Goal: Information Seeking & Learning: Learn about a topic

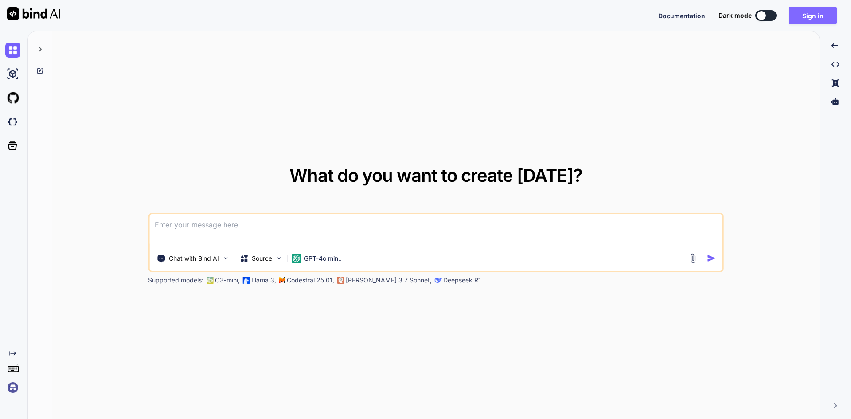
click at [822, 9] on button "Sign in" at bounding box center [813, 16] width 48 height 18
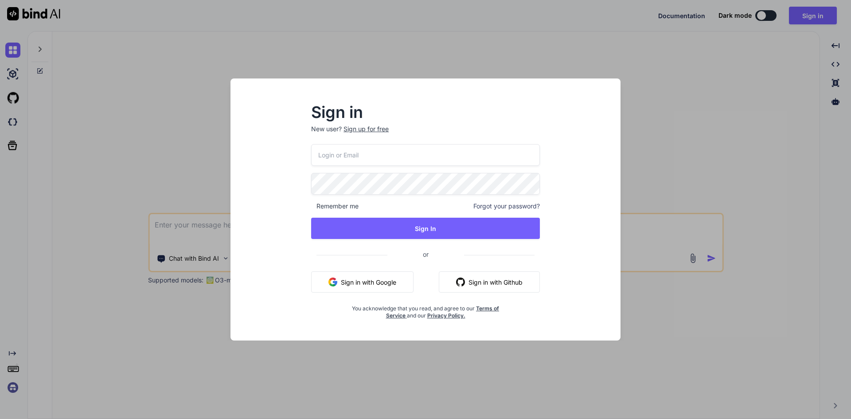
click at [380, 142] on p "New user? Sign up for free" at bounding box center [425, 133] width 229 height 19
click at [379, 158] on input "email" at bounding box center [425, 155] width 229 height 22
type input "[EMAIL_ADDRESS][DOMAIN_NAME]"
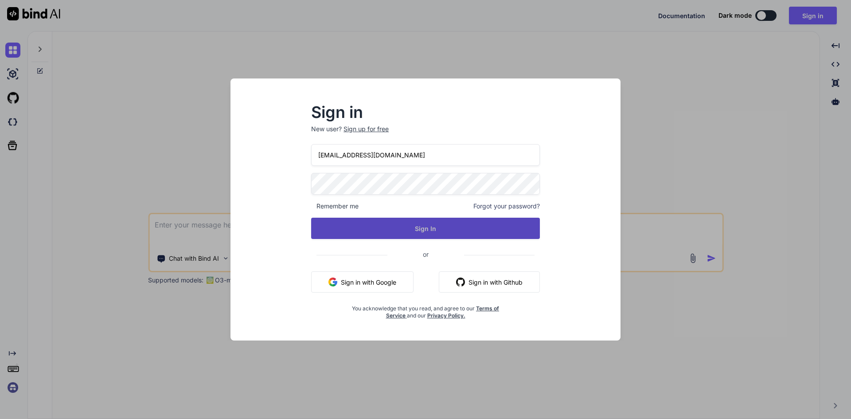
click at [415, 221] on button "Sign In" at bounding box center [425, 228] width 229 height 21
click at [352, 223] on button "Sign In" at bounding box center [425, 228] width 229 height 21
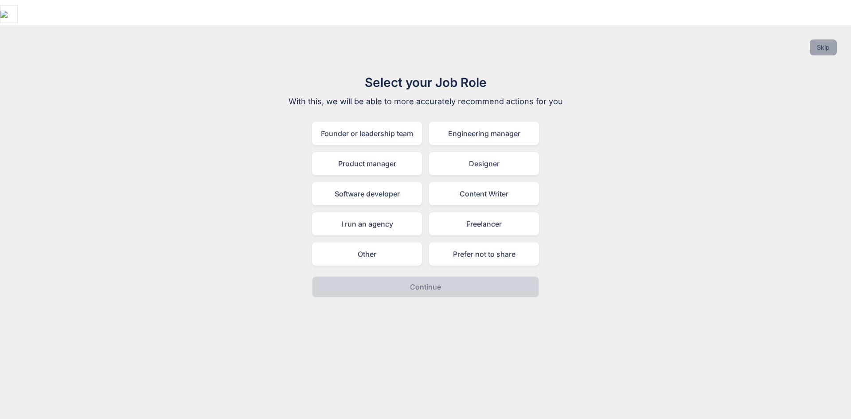
click at [833, 39] on button "Skip" at bounding box center [822, 47] width 27 height 16
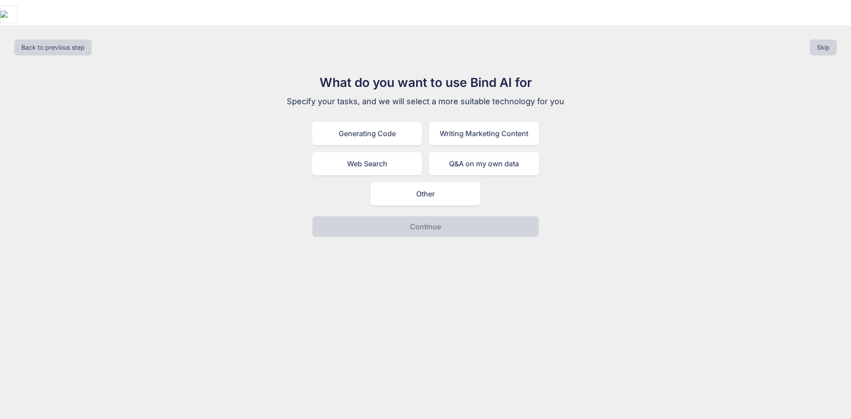
click at [623, 90] on div "What do you want to use Bind AI for Specify your tasks, and we will select a mo…" at bounding box center [425, 155] width 836 height 164
click at [828, 39] on button "Skip" at bounding box center [822, 47] width 27 height 16
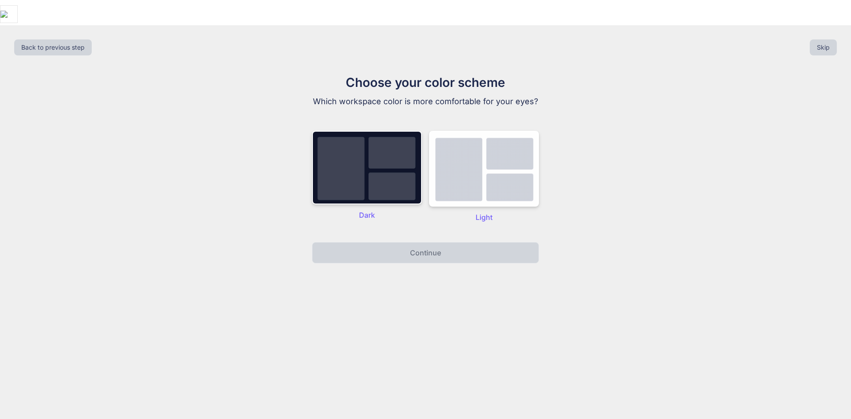
click at [821, 25] on div "Back to previous step Skip Choose your color scheme Which workspace color is mo…" at bounding box center [425, 234] width 851 height 419
click at [824, 39] on button "Skip" at bounding box center [822, 47] width 27 height 16
drag, startPoint x: 824, startPoint y: 21, endPoint x: 745, endPoint y: 68, distance: 91.4
click at [823, 39] on button "Skip" at bounding box center [822, 47] width 27 height 16
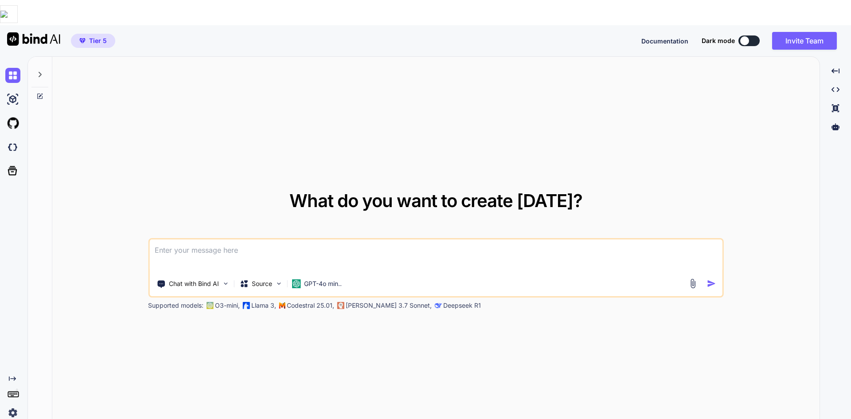
click at [15, 405] on img at bounding box center [12, 412] width 15 height 15
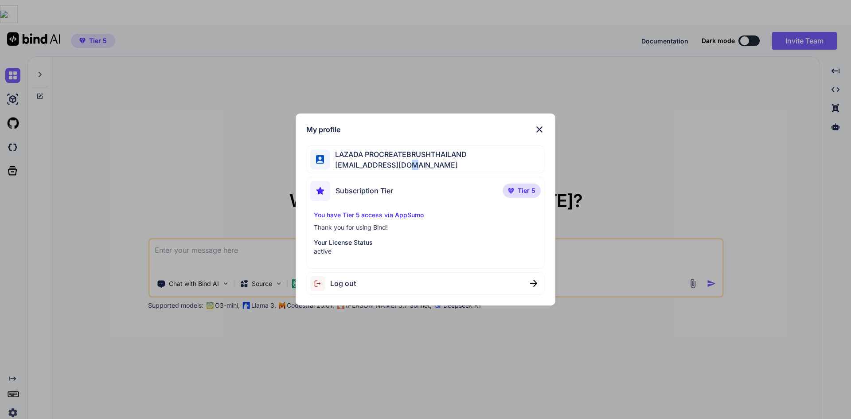
click at [416, 169] on span "[EMAIL_ADDRESS][DOMAIN_NAME]" at bounding box center [398, 164] width 137 height 11
click at [126, 114] on div "My profile LAZADA PROCREATEBRUSHTHAILAND [EMAIL_ADDRESS][DOMAIN_NAME] Subscript…" at bounding box center [425, 209] width 851 height 419
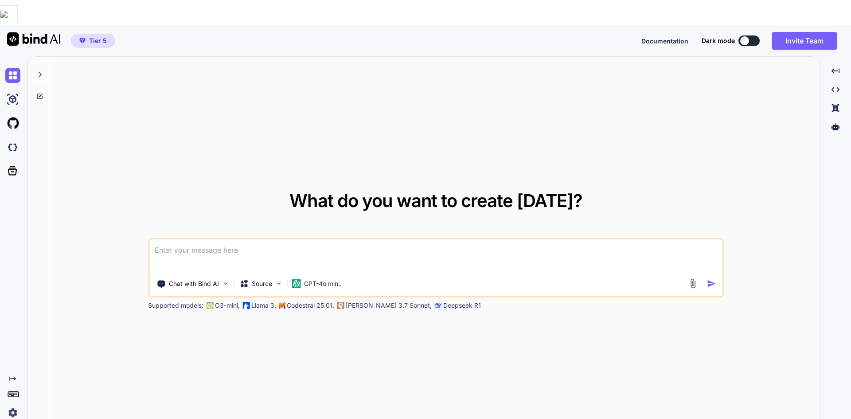
click at [53, 57] on div "What do you want to create [DATE]? Chat with Bind AI Source GPT-4o min.. Suppor…" at bounding box center [435, 251] width 767 height 388
click at [47, 57] on div at bounding box center [39, 72] width 17 height 31
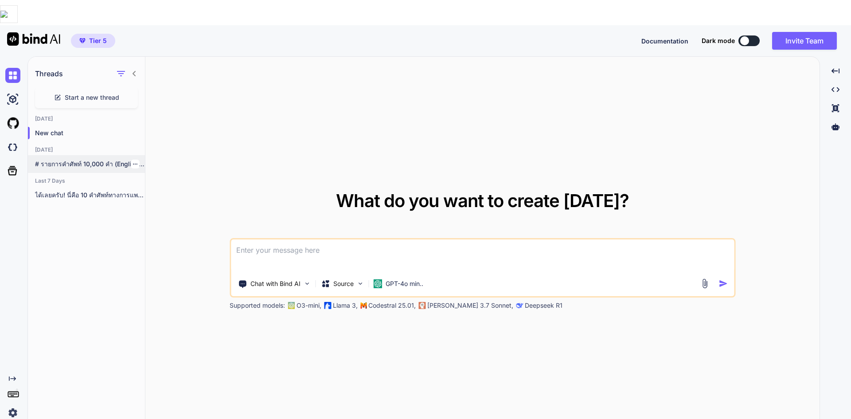
click at [103, 155] on div "# รายการคำศัพท์ 10,000 คำ (English-Thai) ## A-Z..." at bounding box center [86, 164] width 117 height 18
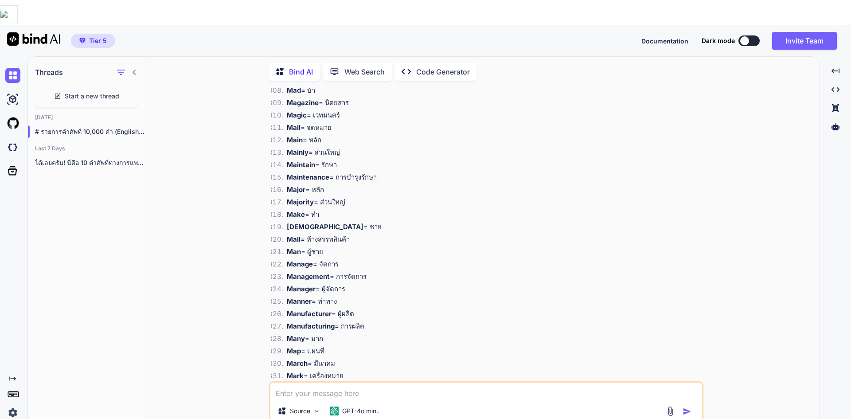
scroll to position [17372, 0]
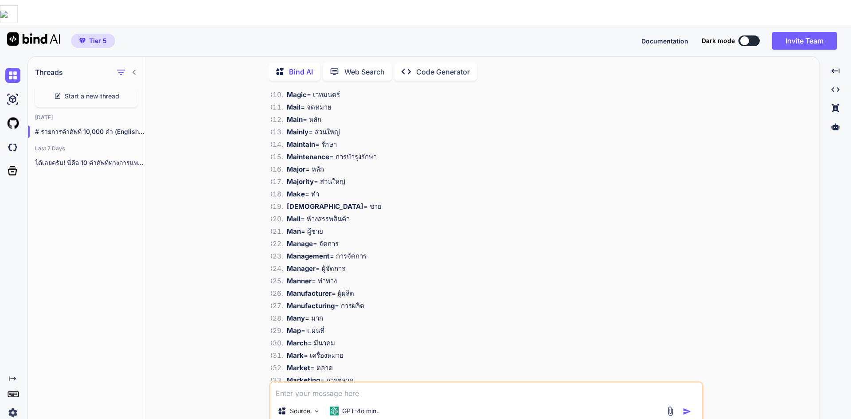
click at [318, 301] on strong "Manufacturing" at bounding box center [311, 305] width 48 height 8
click at [318, 288] on li "Manufacturer = ผู้ผลิต" at bounding box center [491, 294] width 422 height 12
click at [312, 289] on strong "Manufacturer" at bounding box center [309, 293] width 45 height 8
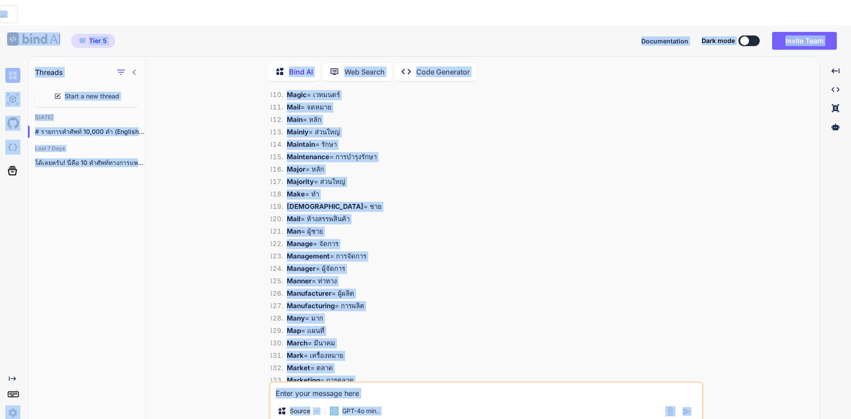
click at [382, 264] on li "Manager = ผู้จัดการ" at bounding box center [491, 270] width 422 height 12
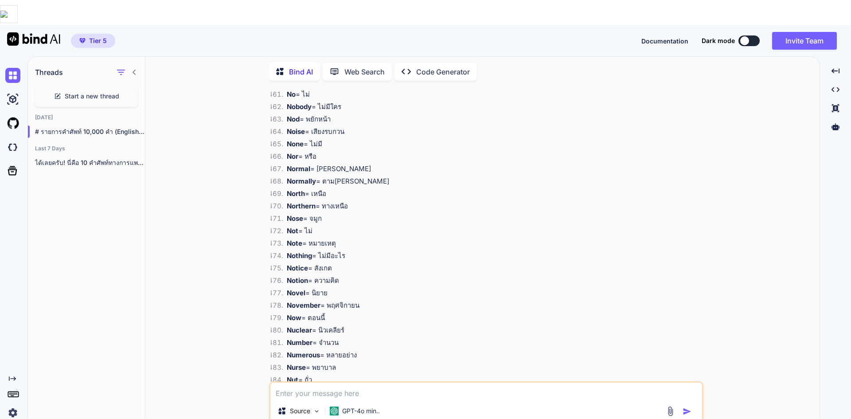
scroll to position [19499, 0]
